Goal: Task Accomplishment & Management: Manage account settings

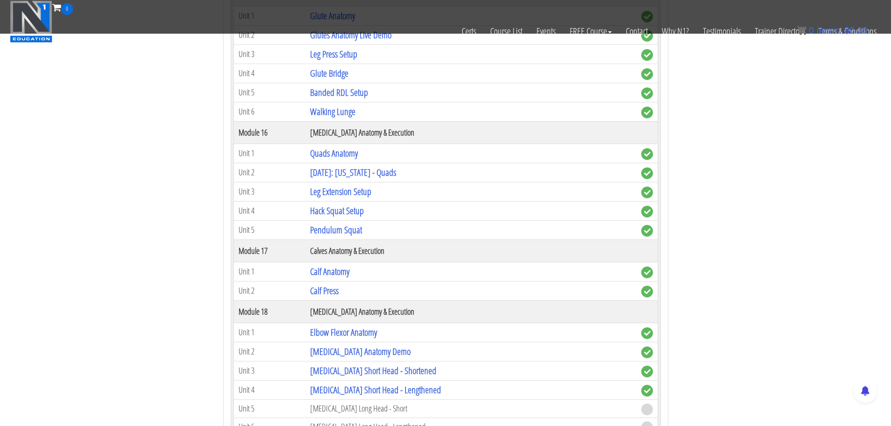
scroll to position [2444, 0]
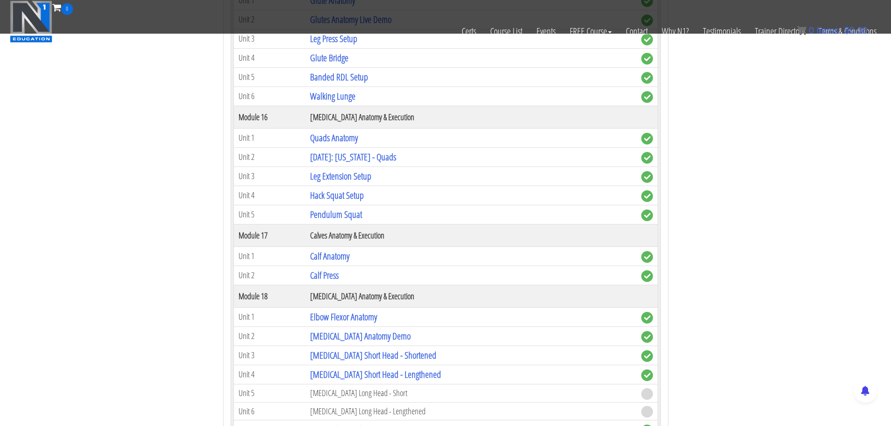
click at [329, 50] on td "Glute Bridge" at bounding box center [470, 57] width 331 height 19
click at [333, 56] on link "Glute Bridge" at bounding box center [329, 57] width 38 height 13
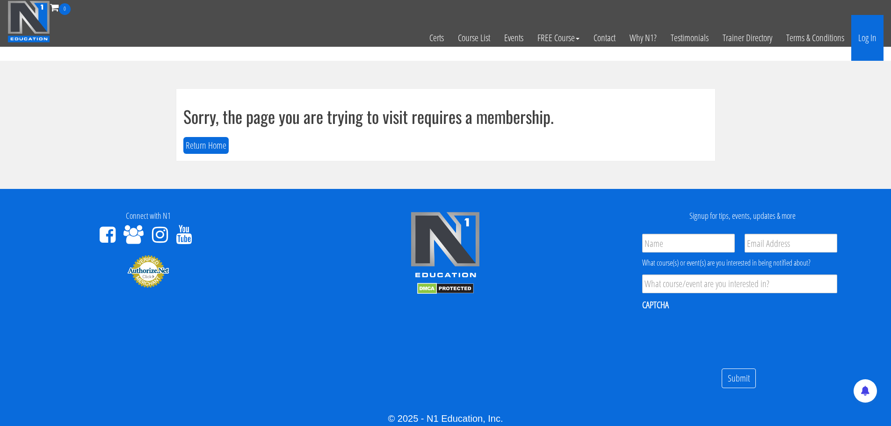
click at [872, 29] on link "Log In" at bounding box center [867, 38] width 32 height 46
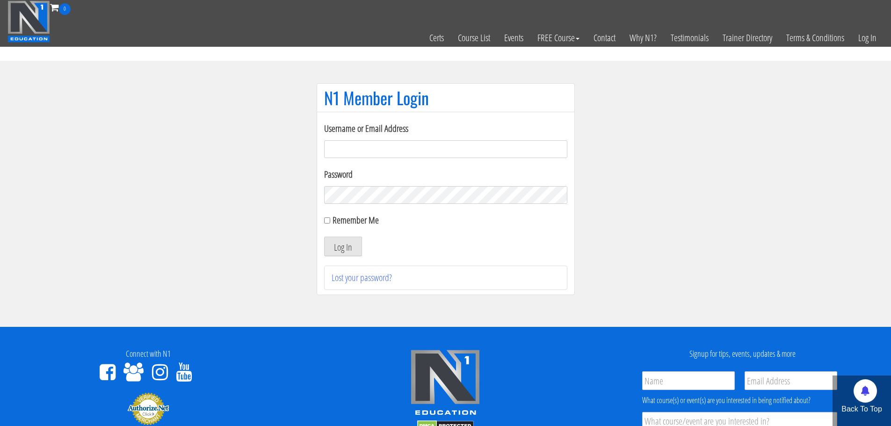
click at [462, 161] on form "Username or Email Address Password Remember Me Log In" at bounding box center [445, 189] width 243 height 135
click at [460, 154] on input "Username or Email Address" at bounding box center [445, 149] width 243 height 18
click at [429, 143] on input "bensonpoh@gmail.com" at bounding box center [445, 149] width 243 height 18
type input "benson@vigeo.sg"
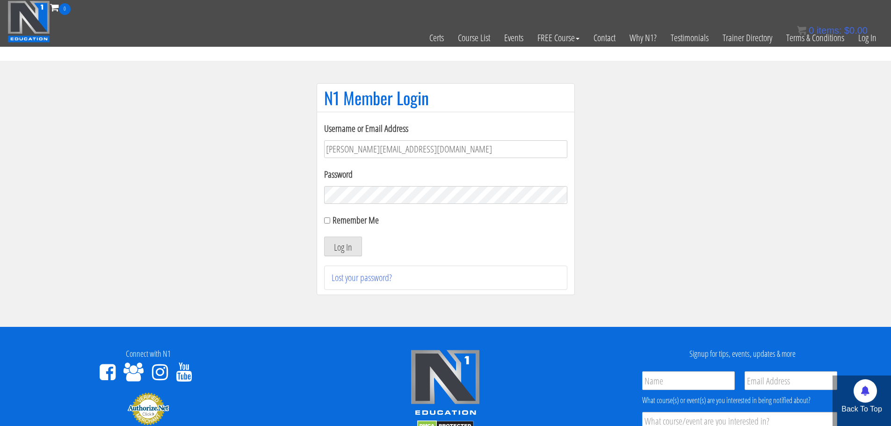
click at [341, 223] on label "Remember Me" at bounding box center [355, 220] width 46 height 13
click at [330, 223] on input "Remember Me" at bounding box center [327, 220] width 6 height 6
checkbox input "true"
click at [340, 241] on button "Log In" at bounding box center [343, 247] width 38 height 20
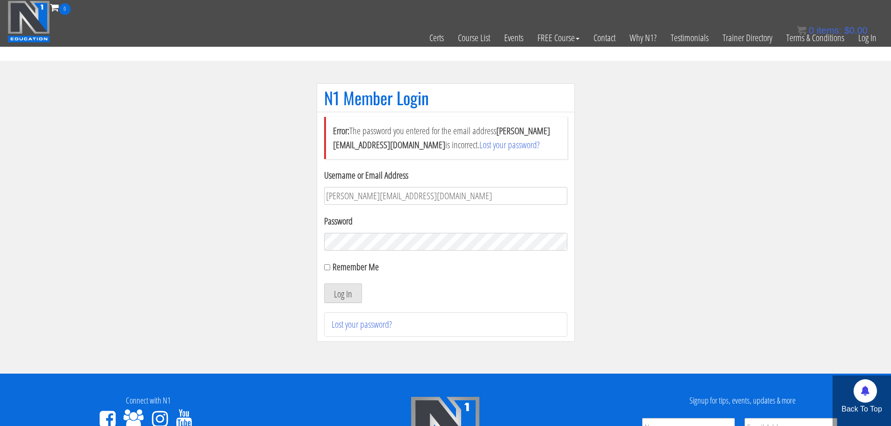
click at [324, 283] on button "Log In" at bounding box center [343, 293] width 38 height 20
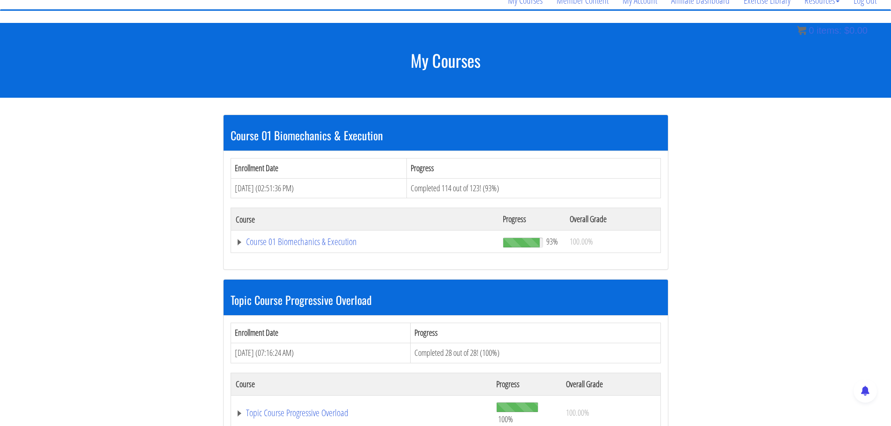
scroll to position [187, 0]
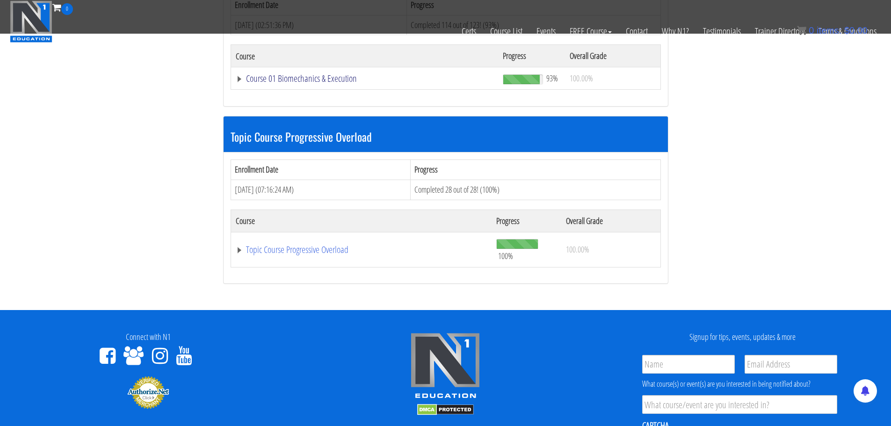
click at [338, 82] on link "Course 01 Biomechanics & Execution" at bounding box center [365, 78] width 258 height 9
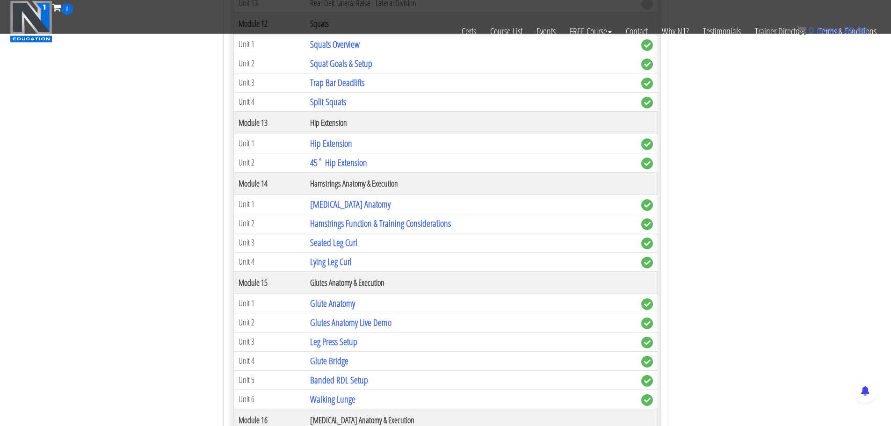
scroll to position [2150, 0]
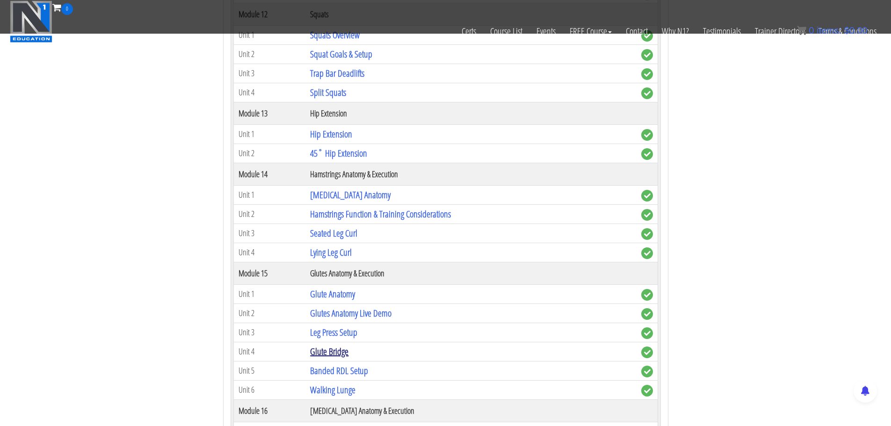
click at [334, 349] on link "Glute Bridge" at bounding box center [329, 351] width 38 height 13
